Goal: Task Accomplishment & Management: Complete application form

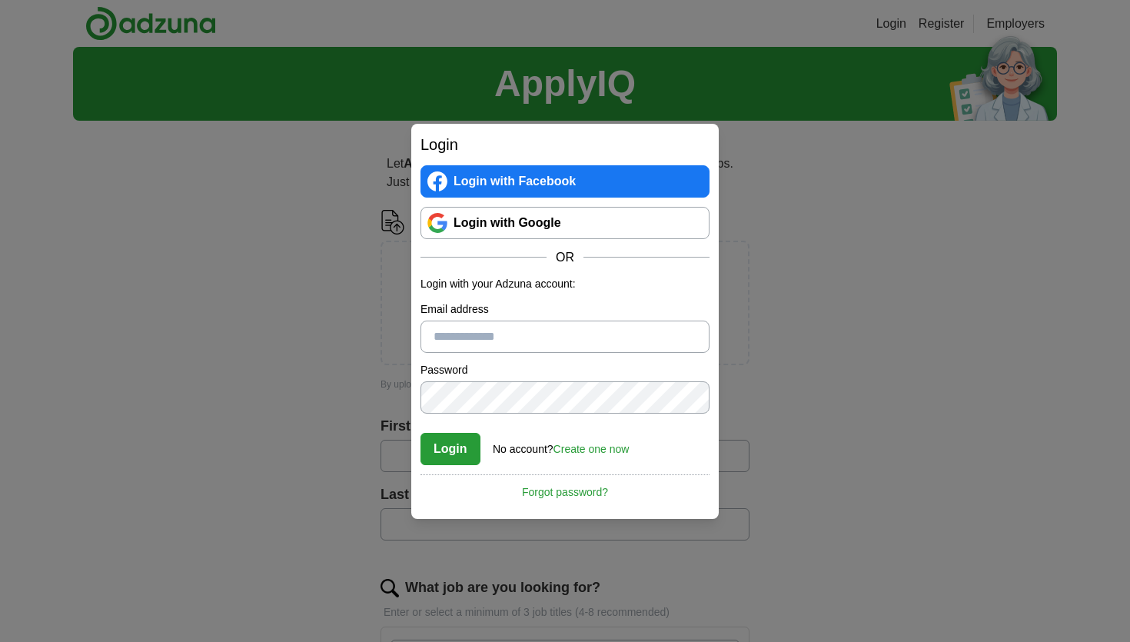
click at [523, 229] on link "Login with Google" at bounding box center [565, 223] width 289 height 32
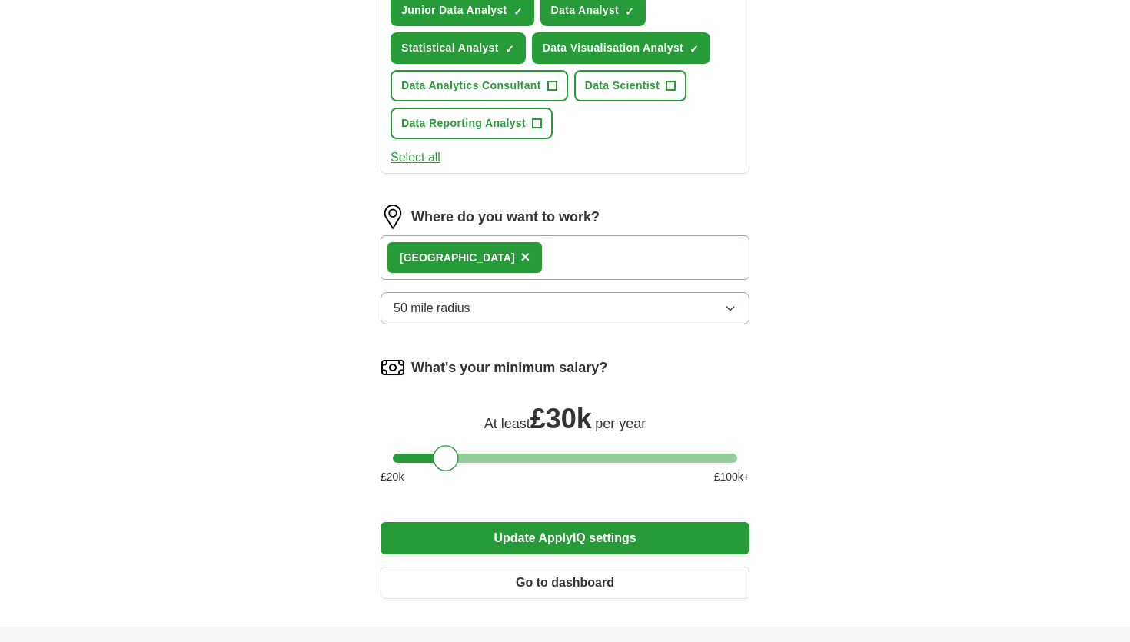
scroll to position [702, 0]
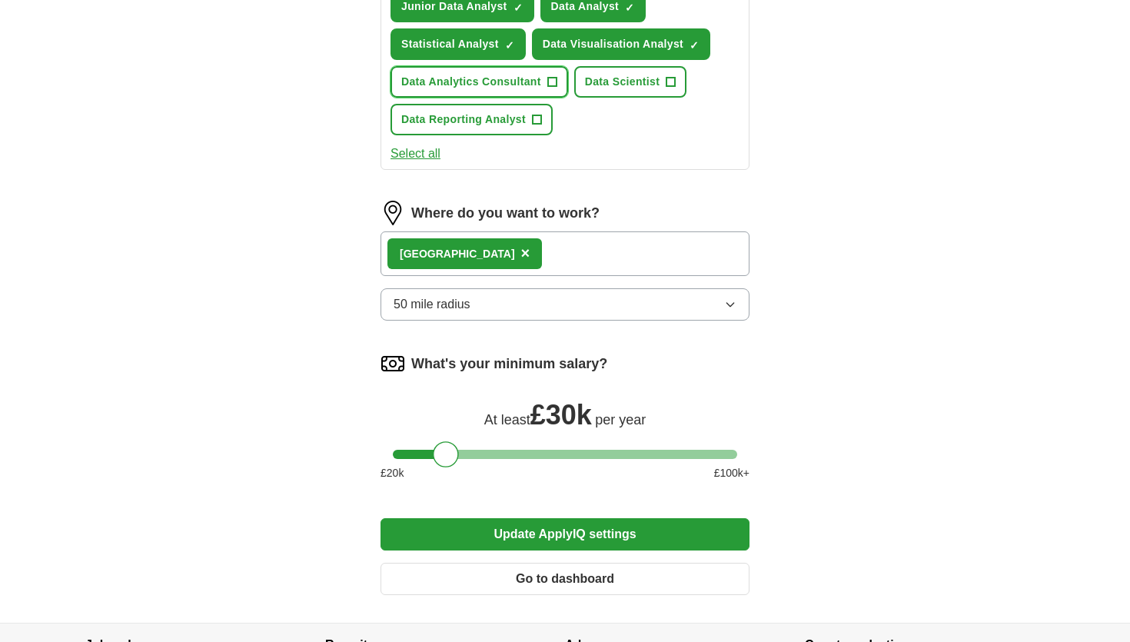
click at [553, 78] on span "+" at bounding box center [551, 82] width 9 height 12
click at [534, 125] on span "+" at bounding box center [536, 120] width 9 height 12
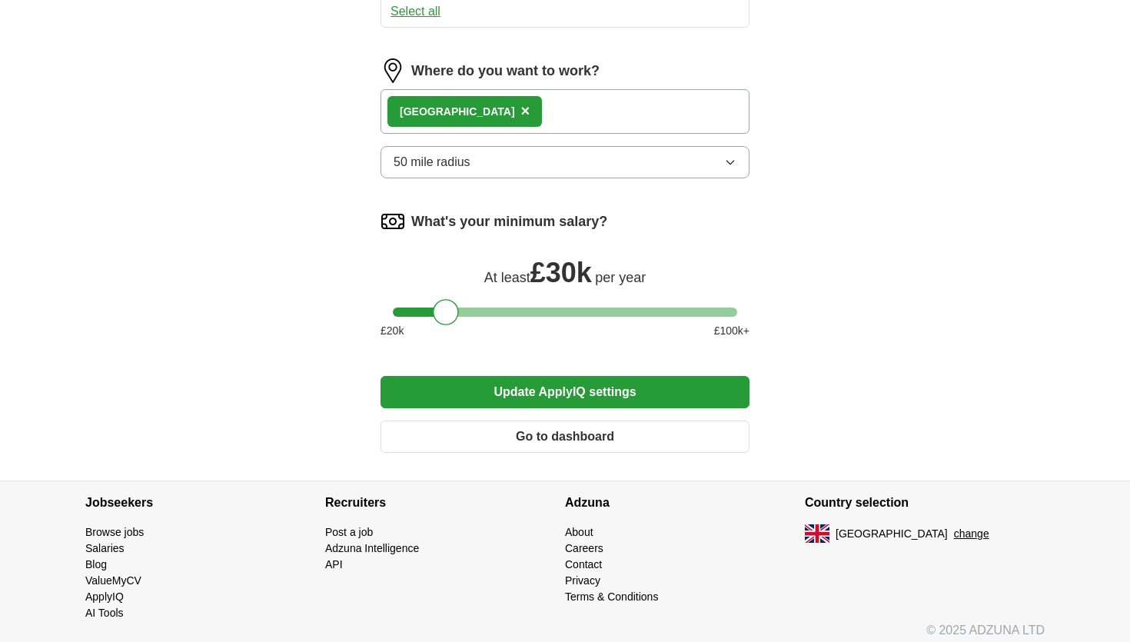
scroll to position [850, 0]
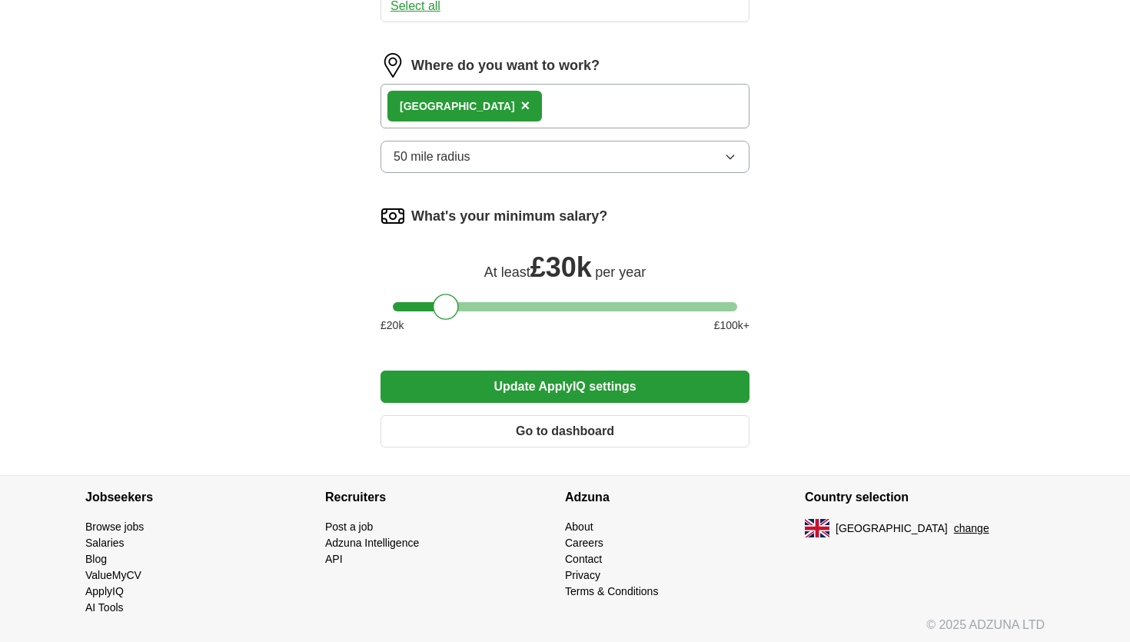
click at [567, 107] on div "London ×" at bounding box center [565, 106] width 369 height 45
click at [510, 98] on div "London ×" at bounding box center [565, 106] width 369 height 45
click at [559, 172] on button "50 mile radius" at bounding box center [565, 157] width 369 height 32
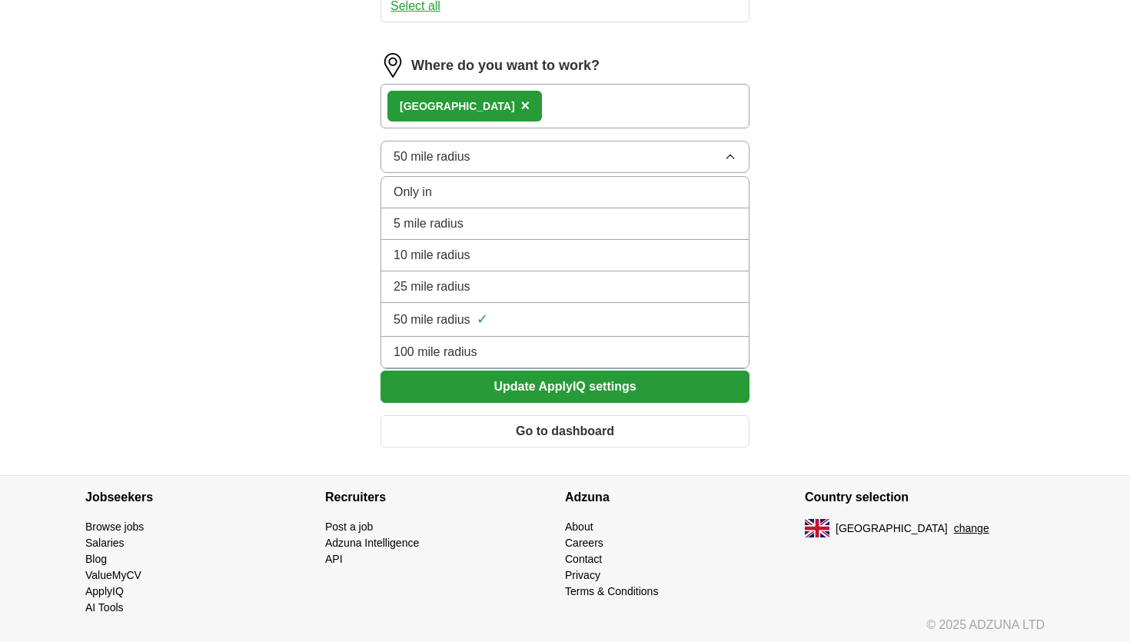
click at [571, 351] on div "100 mile radius" at bounding box center [565, 352] width 343 height 18
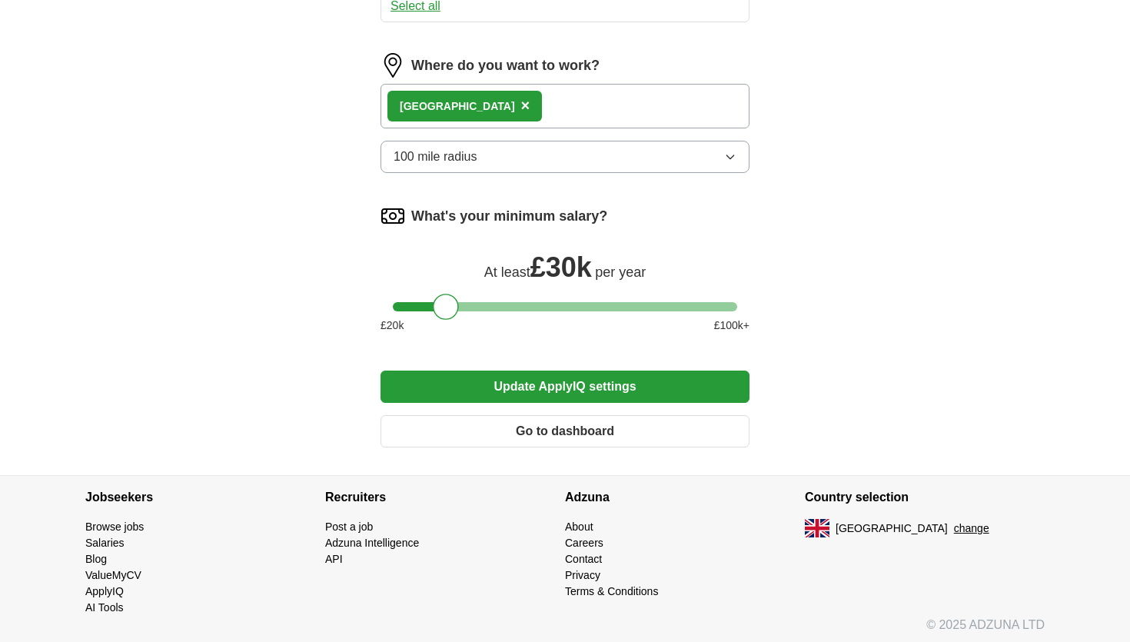
click at [507, 156] on button "100 mile radius" at bounding box center [565, 157] width 369 height 32
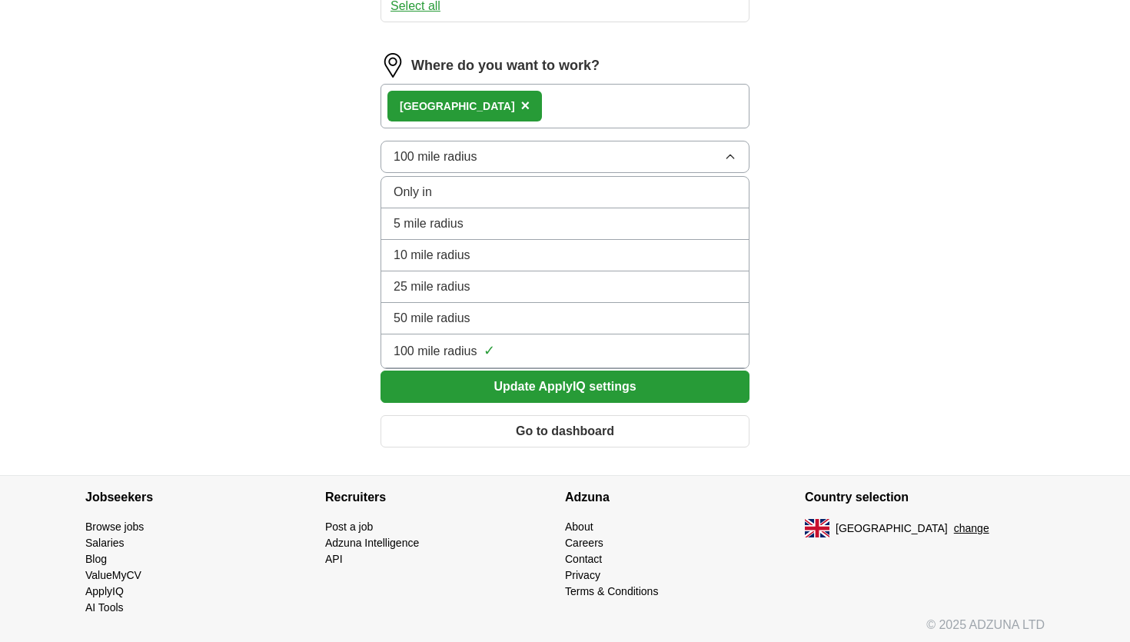
click at [480, 304] on li "50 mile radius" at bounding box center [565, 319] width 368 height 32
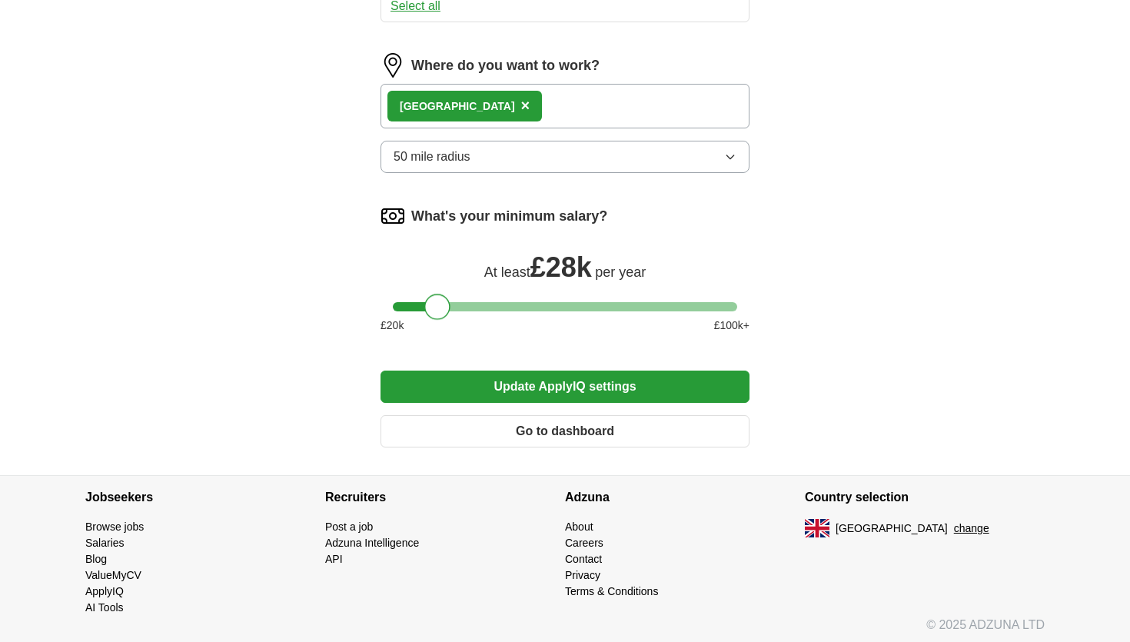
drag, startPoint x: 451, startPoint y: 308, endPoint x: 442, endPoint y: 308, distance: 8.5
click at [442, 308] on div at bounding box center [437, 307] width 26 height 26
click at [550, 391] on button "Update ApplyIQ settings" at bounding box center [565, 387] width 369 height 32
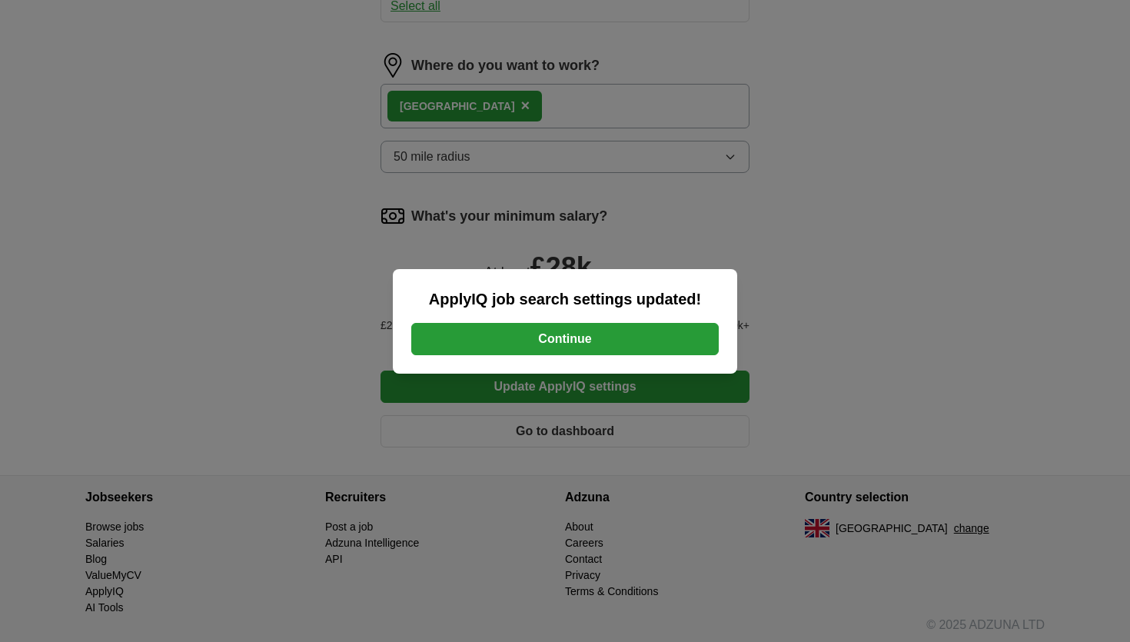
click at [560, 338] on button "Continue" at bounding box center [565, 339] width 308 height 32
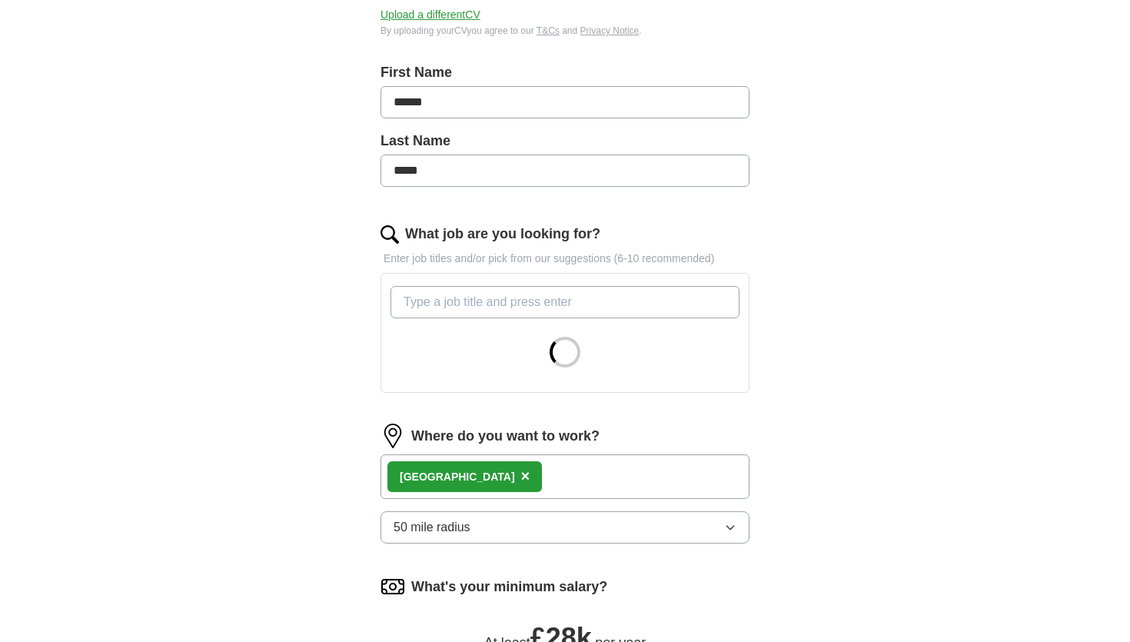
scroll to position [306, 0]
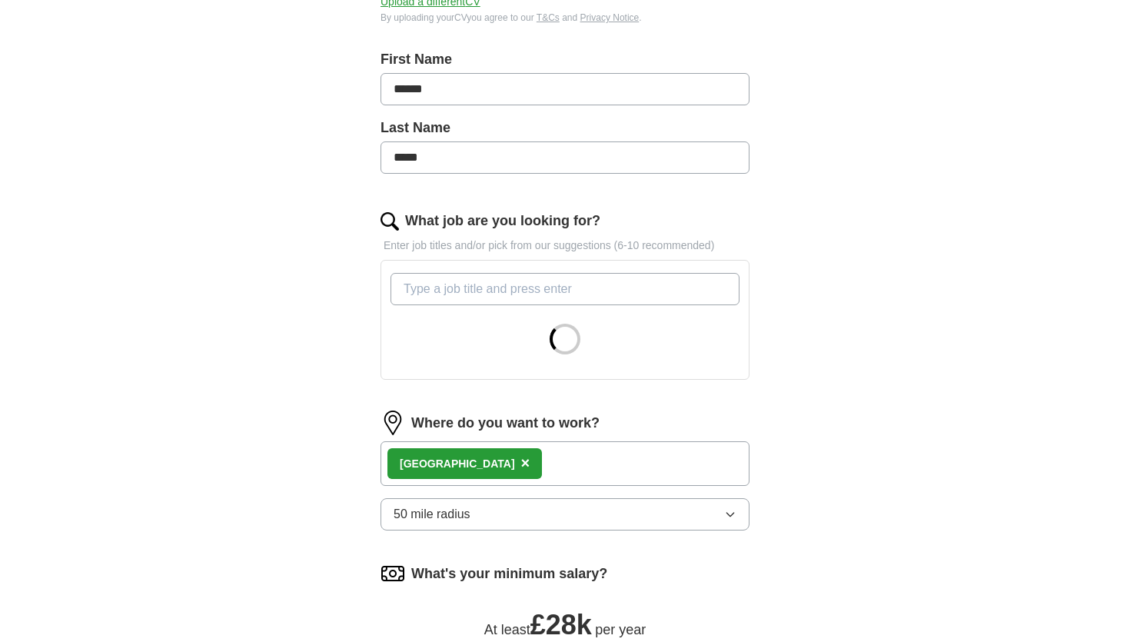
click at [580, 295] on input "What job are you looking for?" at bounding box center [565, 289] width 349 height 32
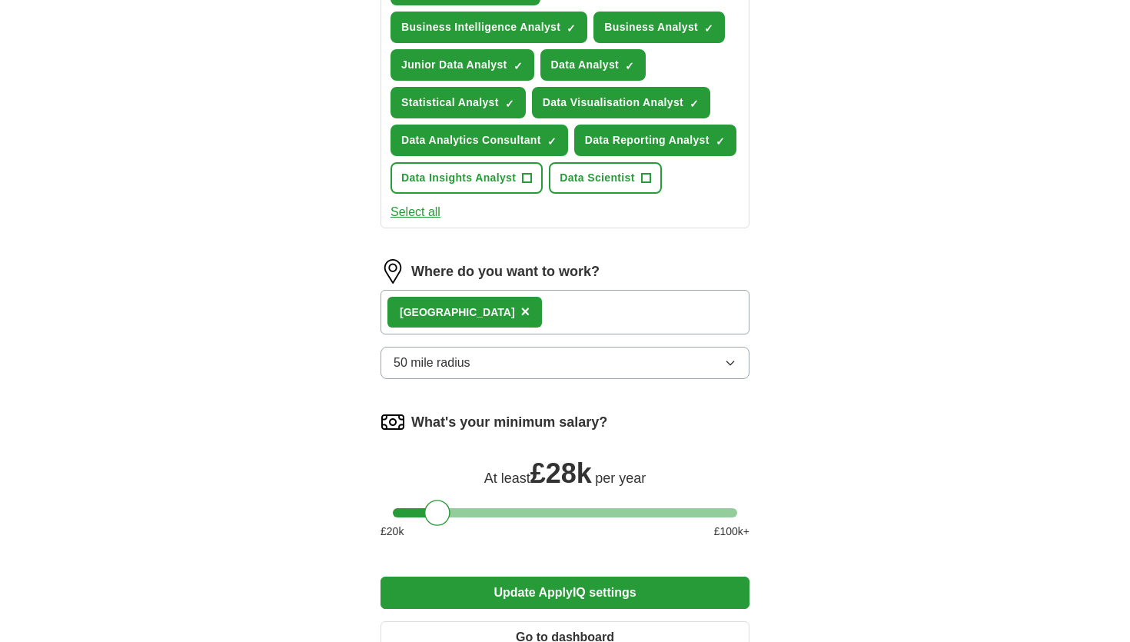
scroll to position [645, 0]
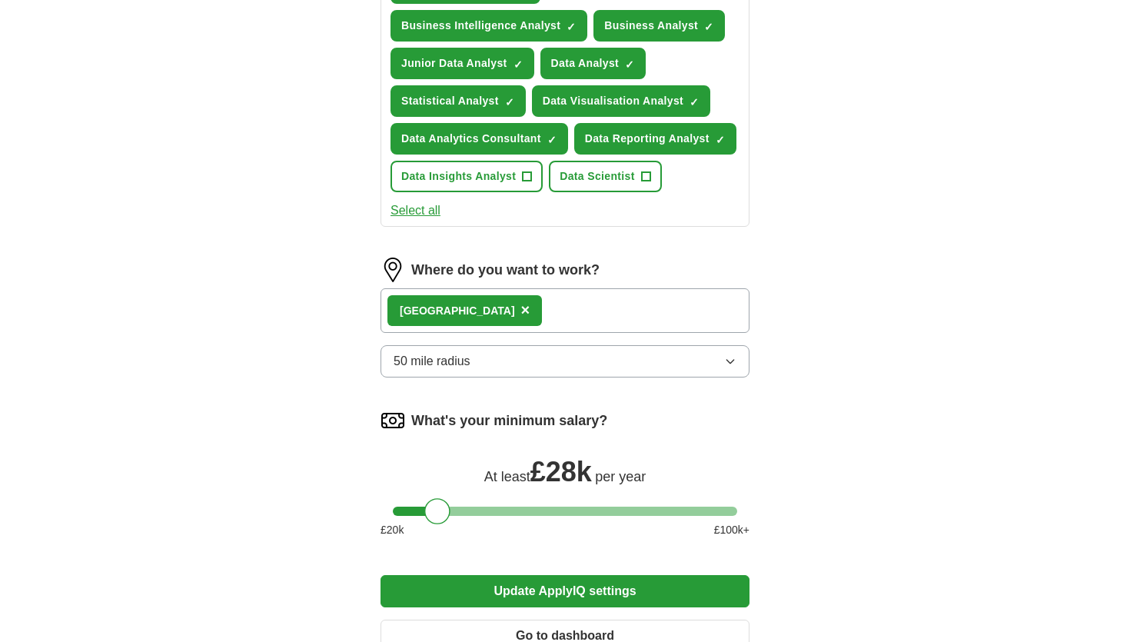
click at [558, 585] on button "Update ApplyIQ settings" at bounding box center [565, 591] width 369 height 32
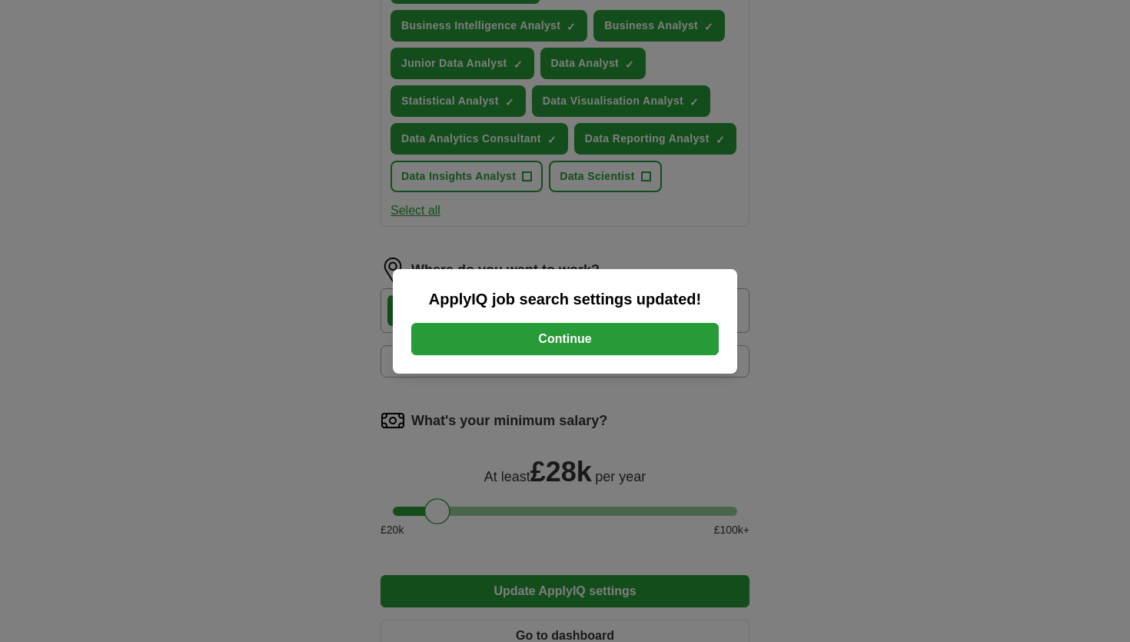
click at [625, 349] on button "Continue" at bounding box center [565, 339] width 308 height 32
